Goal: Answer question/provide support

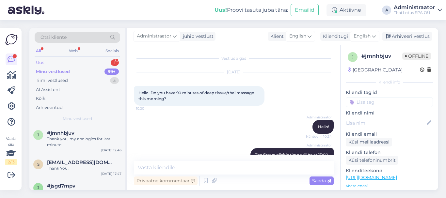
click at [41, 61] on div "Uus" at bounding box center [40, 62] width 8 height 7
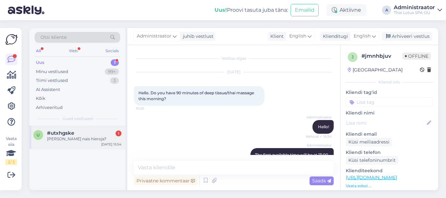
click at [71, 139] on div "[PERSON_NAME] nais hieroja?" at bounding box center [84, 139] width 74 height 6
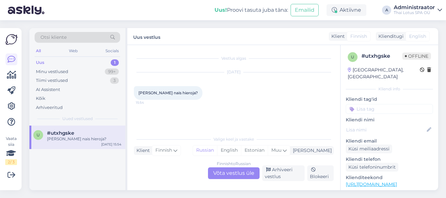
click at [229, 175] on div "Finnish to Russian Võta vestlus üle" at bounding box center [234, 173] width 52 height 12
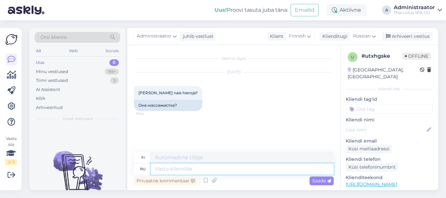
click at [197, 170] on textarea at bounding box center [242, 168] width 183 height 11
type textarea "Добрый"
type textarea "Ystävällinen"
type textarea "Добрый день"
type textarea "Hyvää iltapäivää"
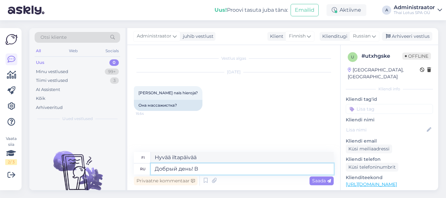
type textarea "Добрый день! В"
type textarea "Hyvää iltapäivää! Sisään"
type textarea "Добрый день! В се н"
type textarea "Hyvää iltapäivää! Kaiken kaikkiaan"
type textarea "Добрый день! В се наши м"
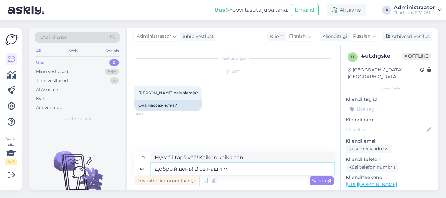
type textarea "Hyvää iltapäivää! Kaikissa meidän"
type textarea "Добрый день! В се наши массажистки"
type textarea "Hyvää iltapäivää! Kaikki hierojamme"
type textarea "Добрый день! В се наши массажистки женщины"
type textarea "Hyvää iltapäivää! Kaikki hierojamme ovat naisia."
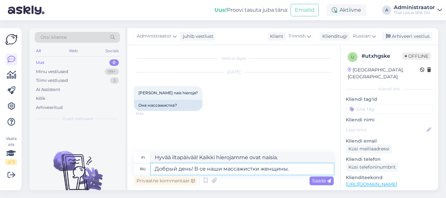
click at [200, 171] on textarea "Добрый день! В се наши массажистки женщины." at bounding box center [242, 168] width 183 height 11
type textarea "Добрый день! Все наши массажистки женщины."
click at [318, 179] on span "Saada" at bounding box center [321, 181] width 19 height 6
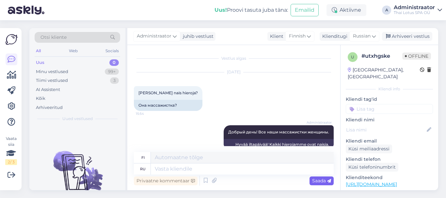
scroll to position [11, 0]
